Goal: Information Seeking & Learning: Learn about a topic

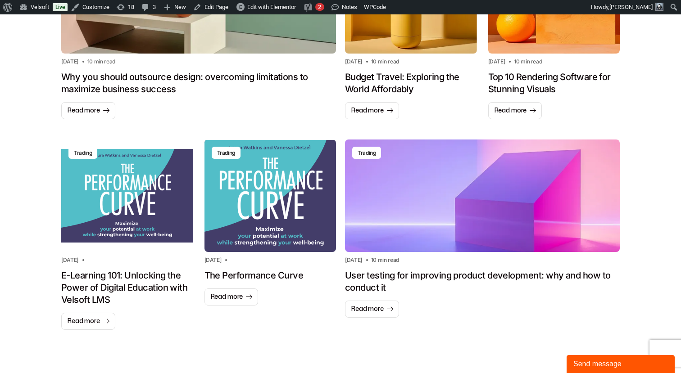
scroll to position [758, 0]
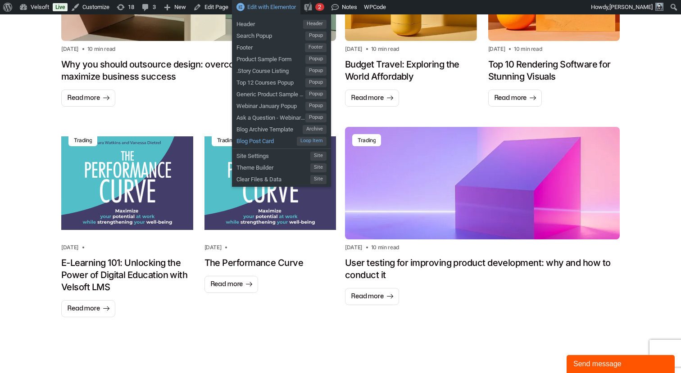
click at [261, 140] on span "Blog Post Card" at bounding box center [266, 140] width 60 height 12
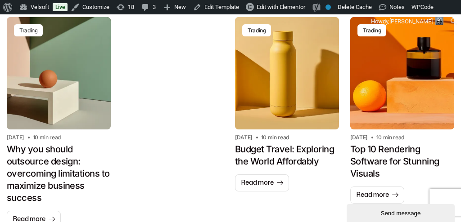
scroll to position [733, 0]
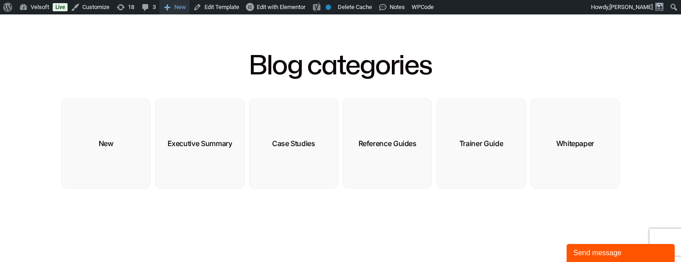
scroll to position [299, 0]
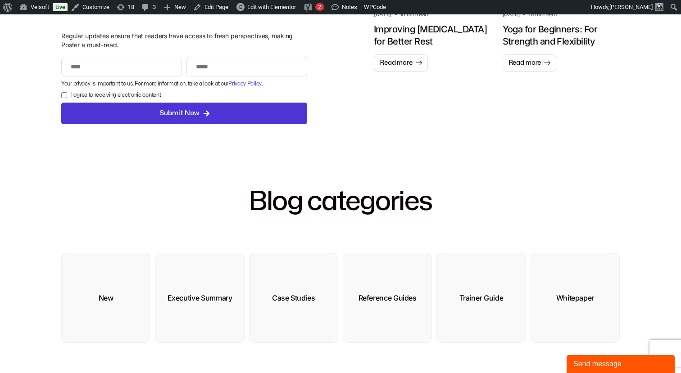
scroll to position [21, 0]
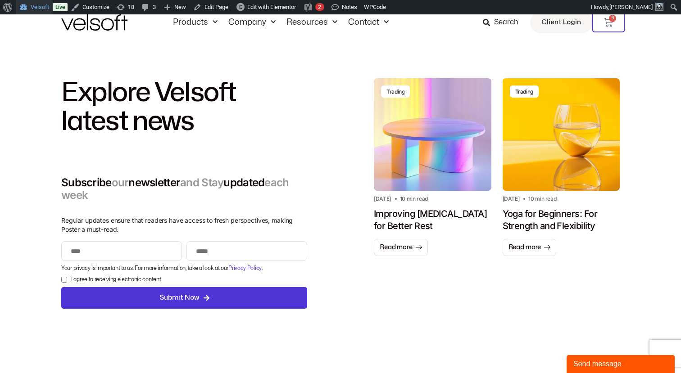
click at [34, 5] on link "Velsoft" at bounding box center [34, 7] width 37 height 14
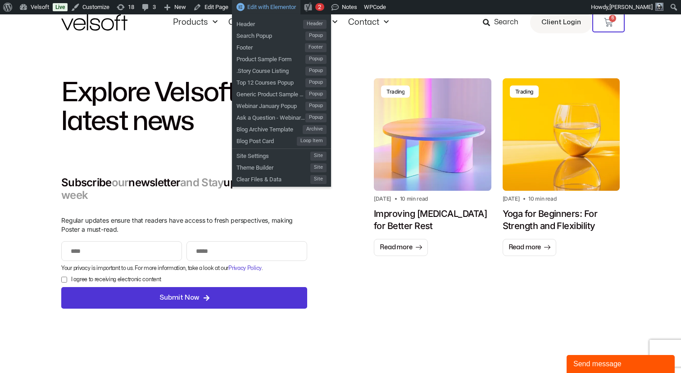
click at [276, 8] on span "Edit with Elementor" at bounding box center [271, 7] width 49 height 7
click at [261, 142] on span "Blog Post Card" at bounding box center [266, 140] width 60 height 12
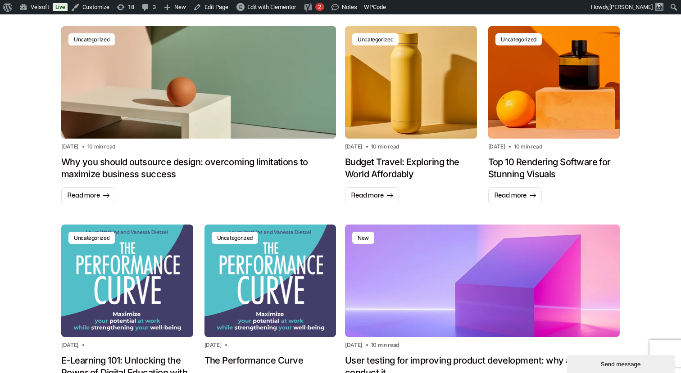
scroll to position [643, 0]
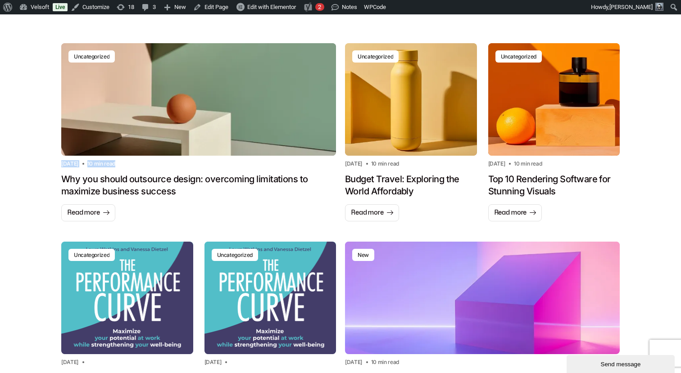
drag, startPoint x: 61, startPoint y: 162, endPoint x: 141, endPoint y: 168, distance: 80.3
click at [141, 168] on div "August 21, 2025 10 min read" at bounding box center [198, 165] width 275 height 11
click at [156, 192] on h1 "Why you should outsource design: overcoming limitations to maximize business su…" at bounding box center [198, 185] width 275 height 24
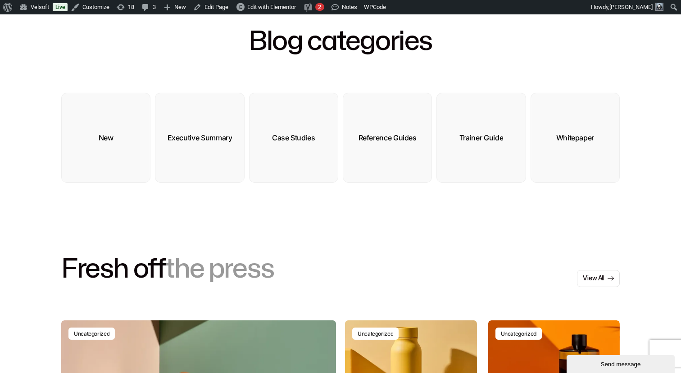
scroll to position [276, 0]
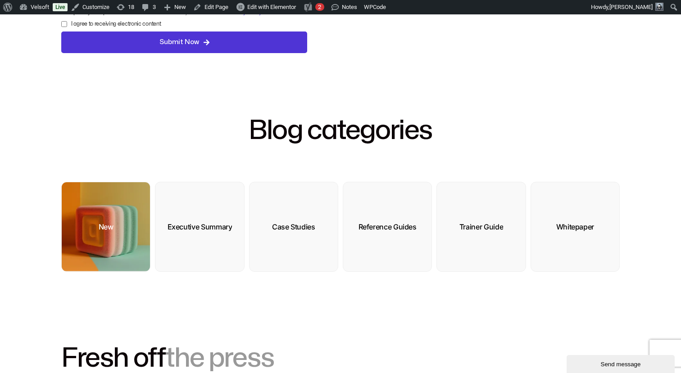
click at [100, 228] on div "New" at bounding box center [106, 226] width 15 height 9
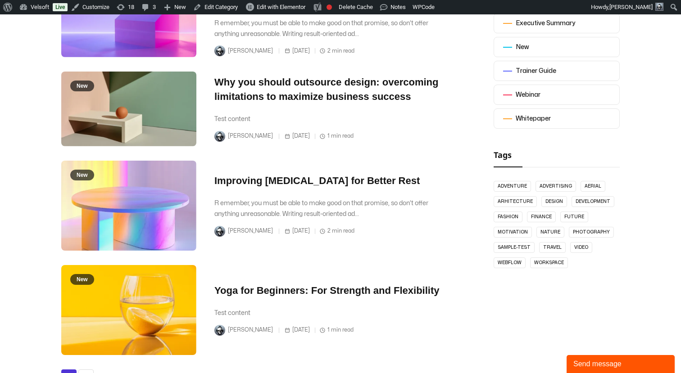
scroll to position [294, 0]
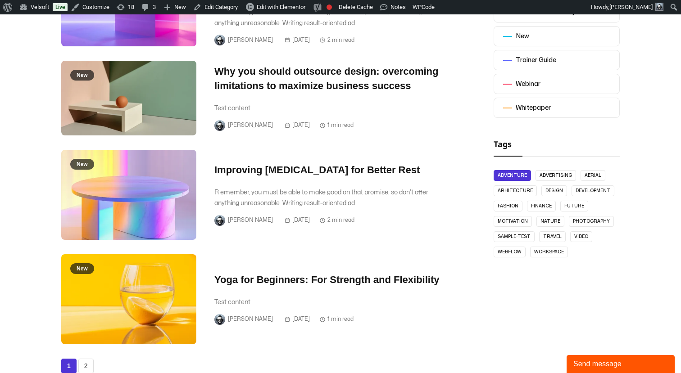
click at [522, 175] on link "Adventure" at bounding box center [511, 175] width 37 height 11
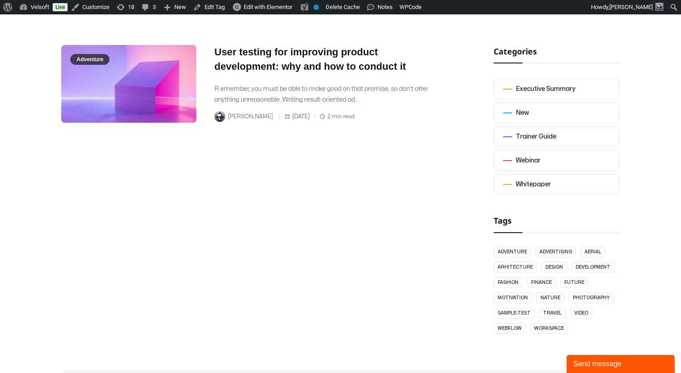
scroll to position [226, 0]
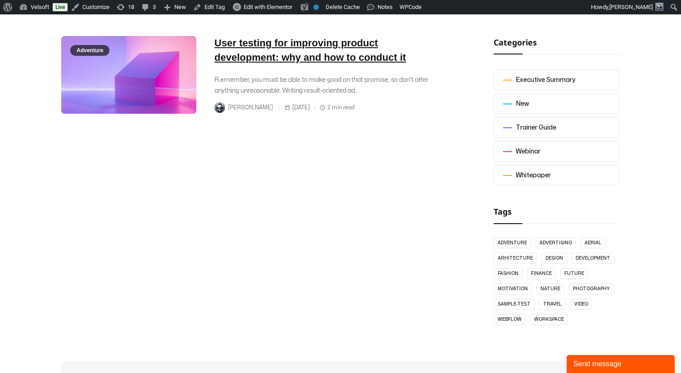
click at [326, 45] on link "User testing for improving product development: why and how to conduct it" at bounding box center [309, 50] width 191 height 26
